Goal: Task Accomplishment & Management: Use online tool/utility

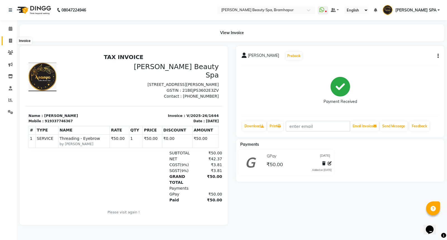
click at [10, 39] on icon at bounding box center [10, 41] width 3 height 4
select select "service"
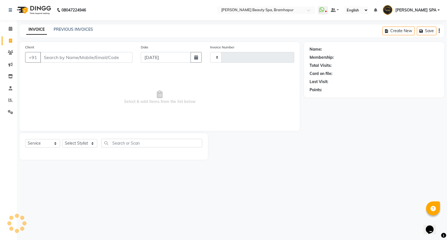
type input "1645"
select select "3622"
click at [64, 27] on link "PREVIOUS INVOICES" at bounding box center [73, 29] width 39 height 5
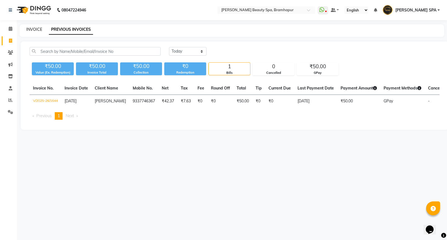
click at [31, 29] on link "INVOICE" at bounding box center [34, 29] width 16 height 5
select select "service"
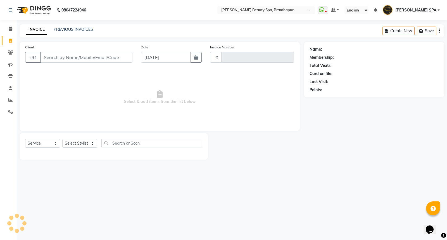
type input "1645"
select select "3622"
